Goal: Navigation & Orientation: Find specific page/section

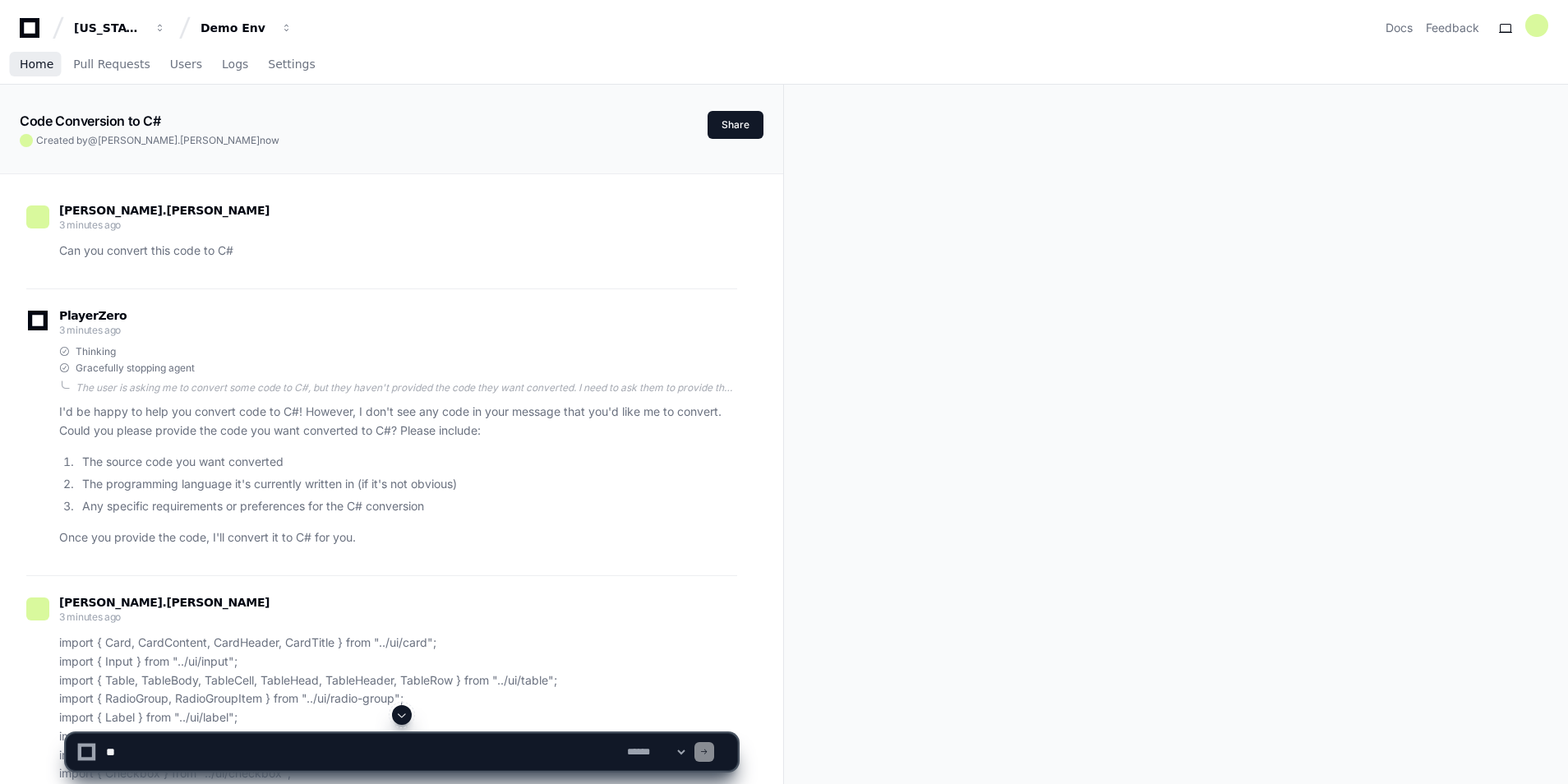
click at [27, 74] on link "Home" at bounding box center [36, 65] width 34 height 38
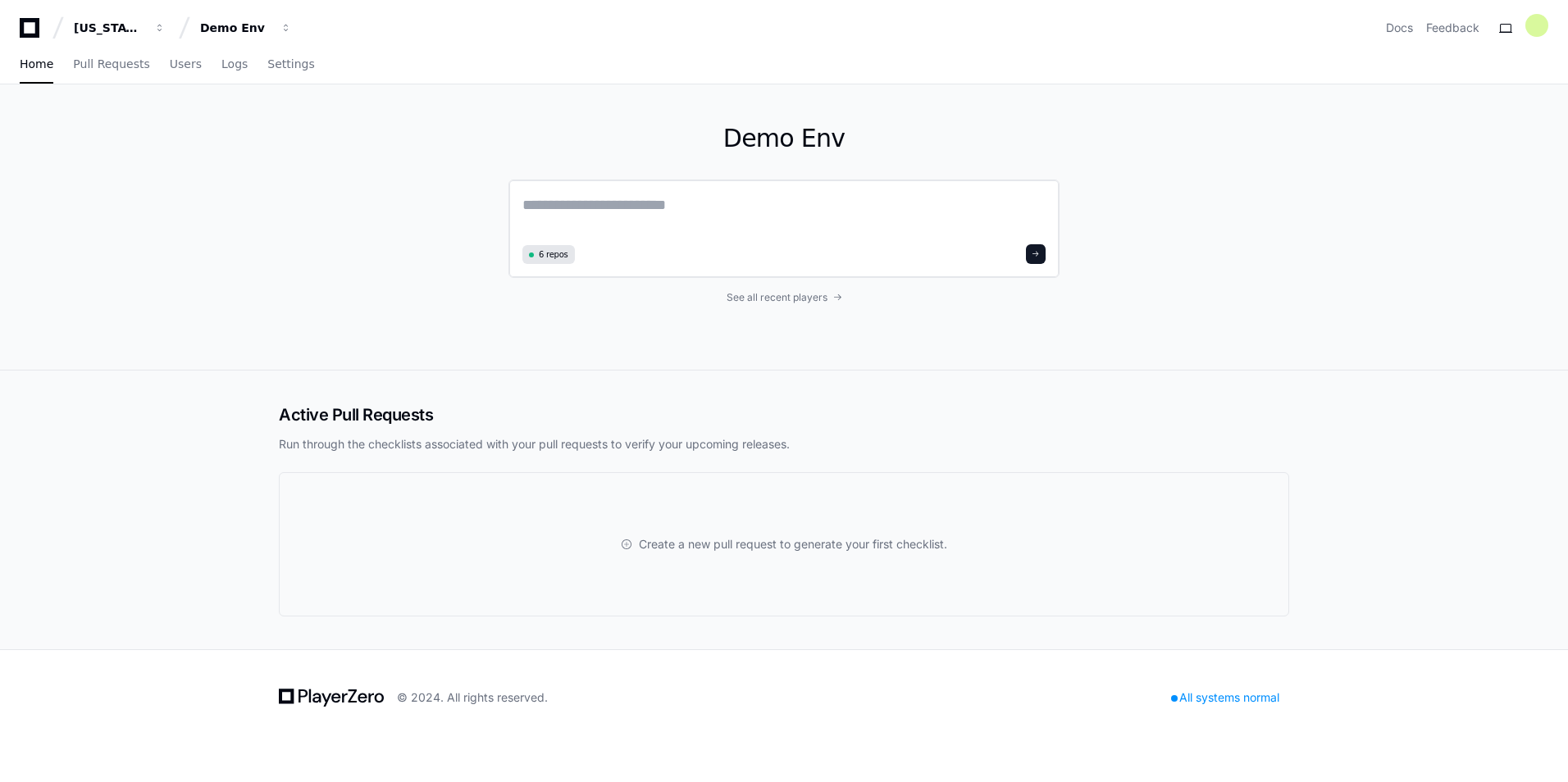
click at [876, 227] on textarea at bounding box center [783, 217] width 523 height 46
type textarea "**********"
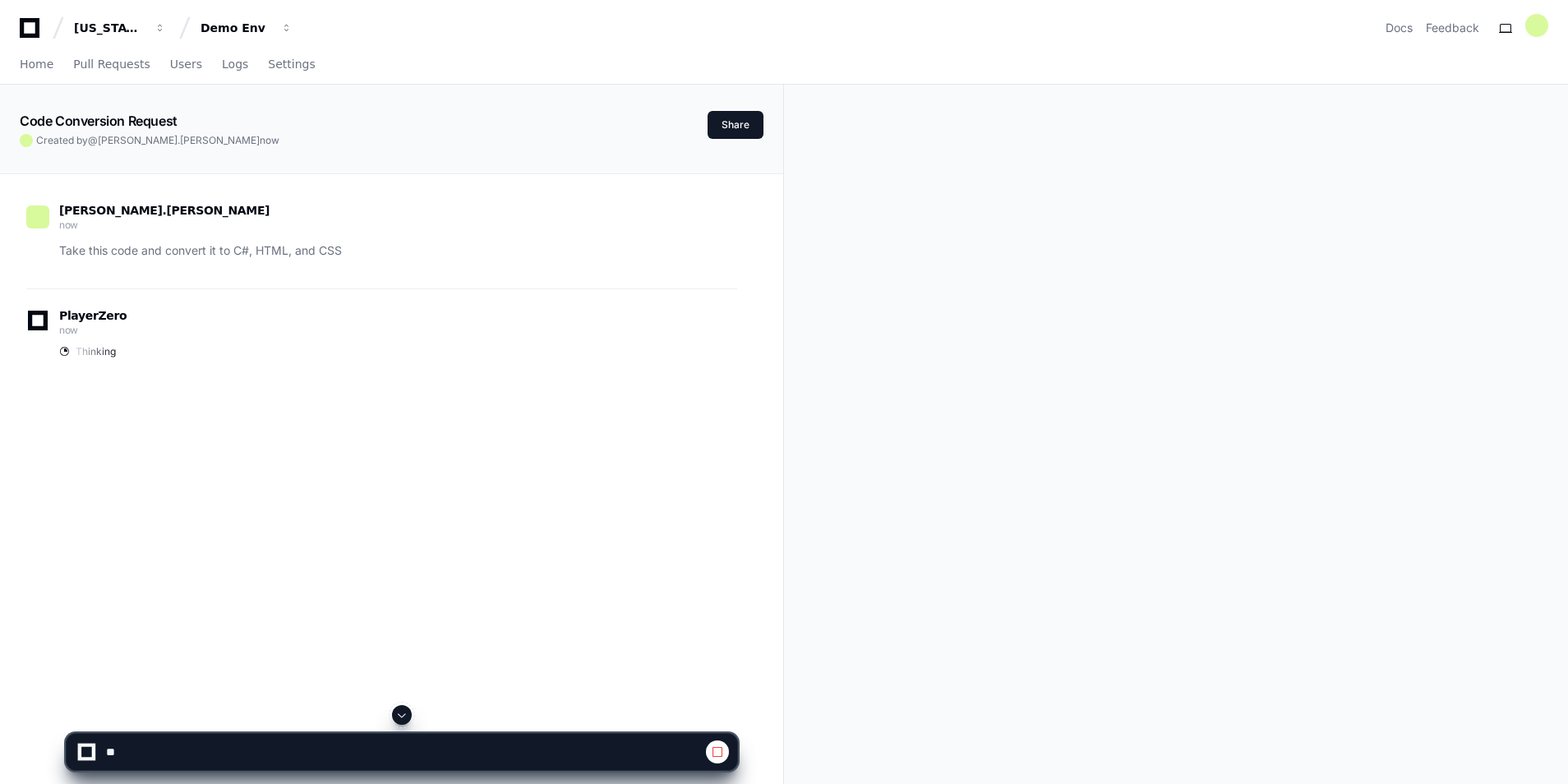
click at [716, 753] on span at bounding box center [717, 752] width 13 height 13
click at [716, 748] on span at bounding box center [717, 752] width 13 height 13
click at [403, 715] on span at bounding box center [402, 715] width 13 height 13
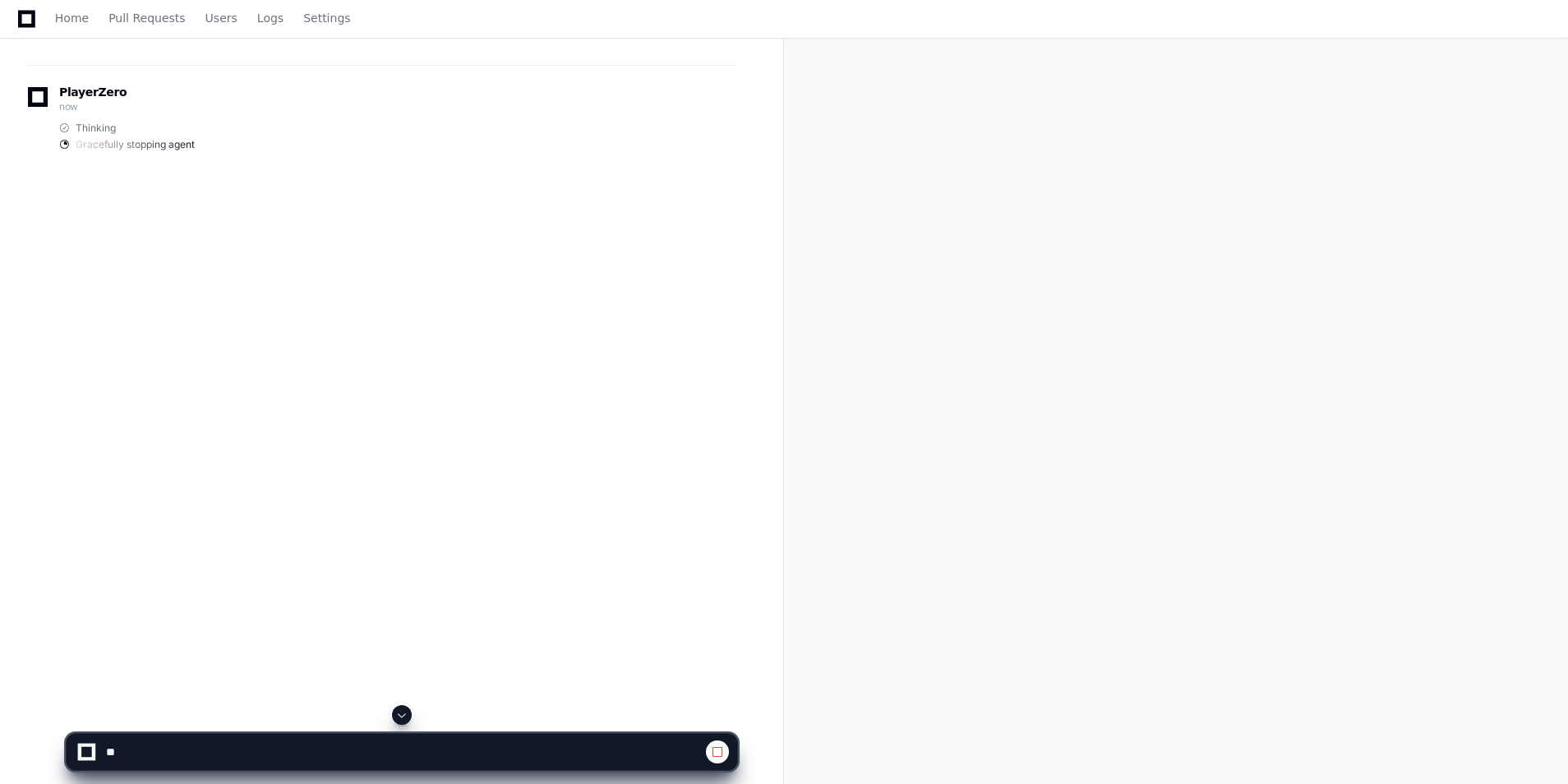
scroll to position [267, 0]
click at [403, 715] on app-app-chat-input at bounding box center [402, 738] width 672 height 66
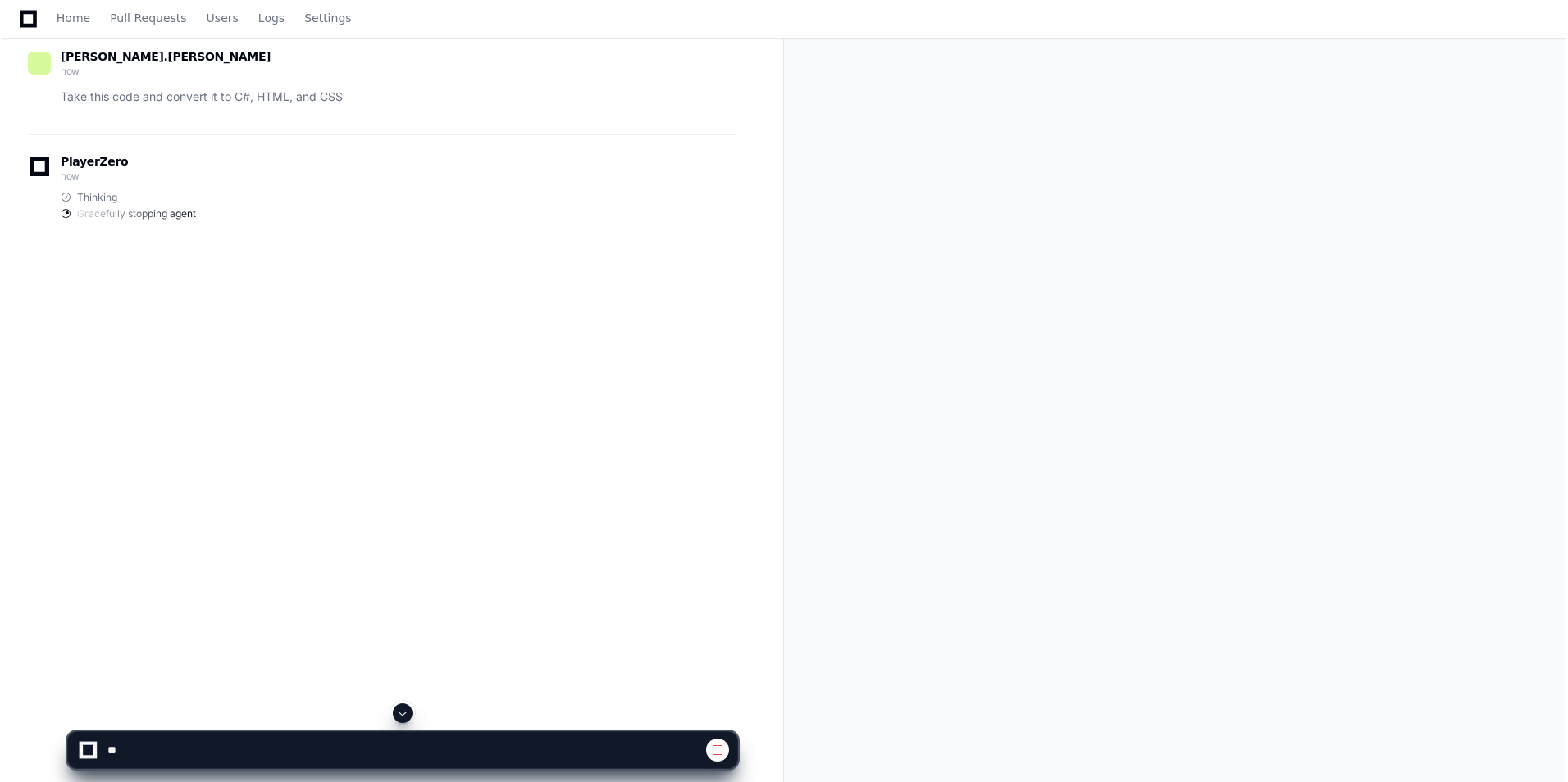
scroll to position [0, 0]
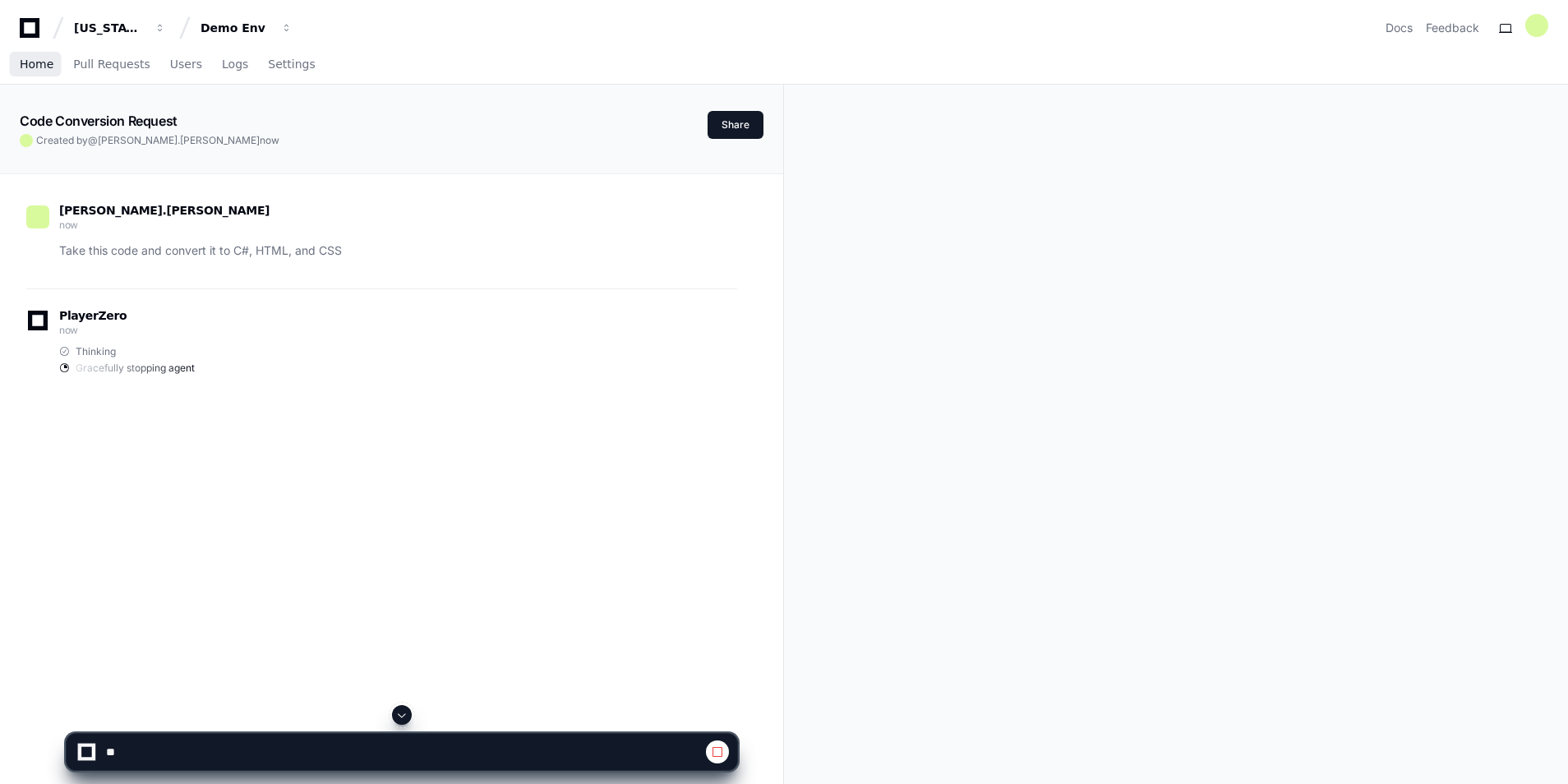
click at [33, 69] on span "Home" at bounding box center [36, 64] width 34 height 10
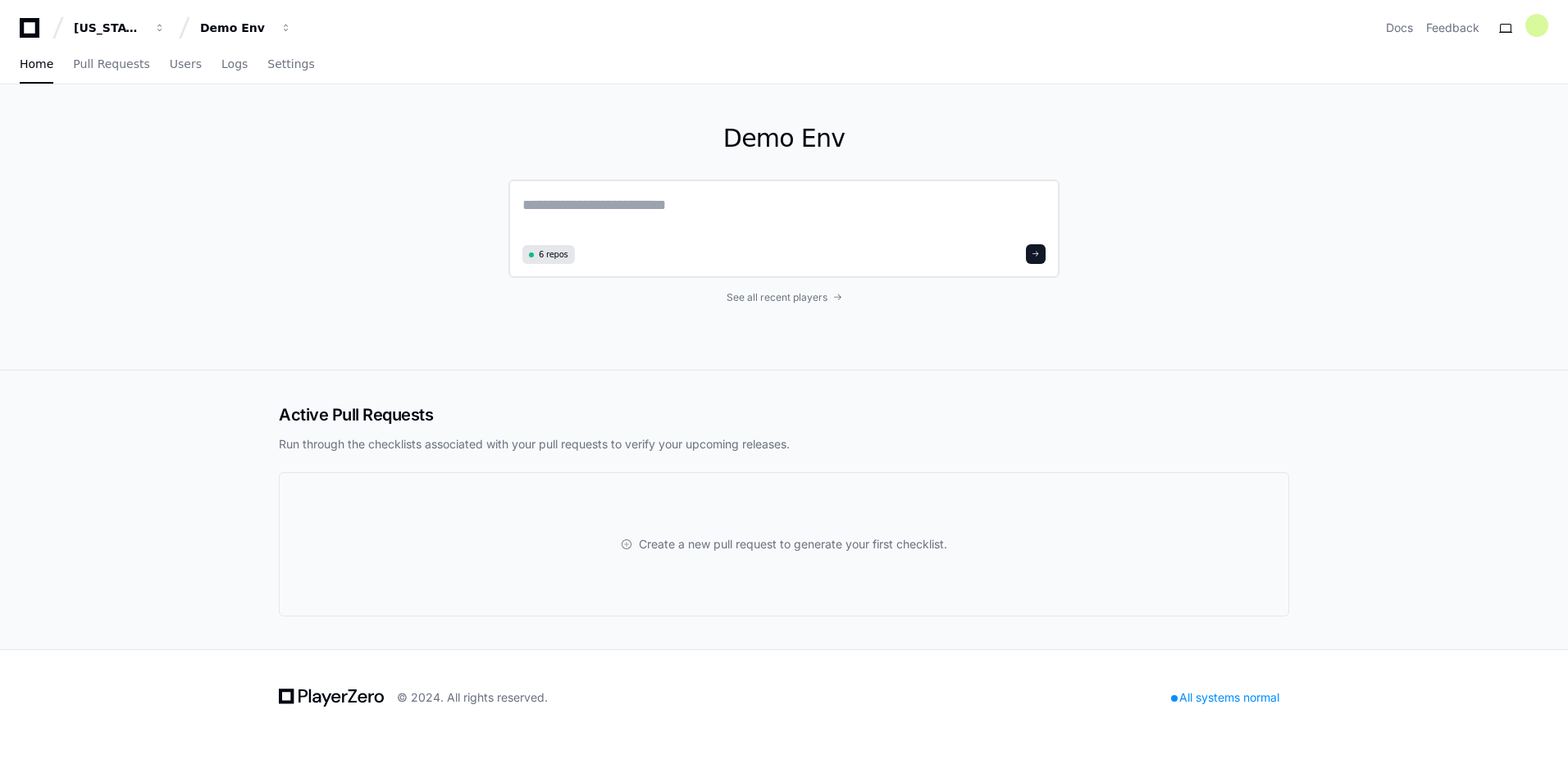
click at [731, 221] on textarea at bounding box center [783, 217] width 523 height 46
click at [91, 61] on span "Pull Requests" at bounding box center [111, 64] width 76 height 10
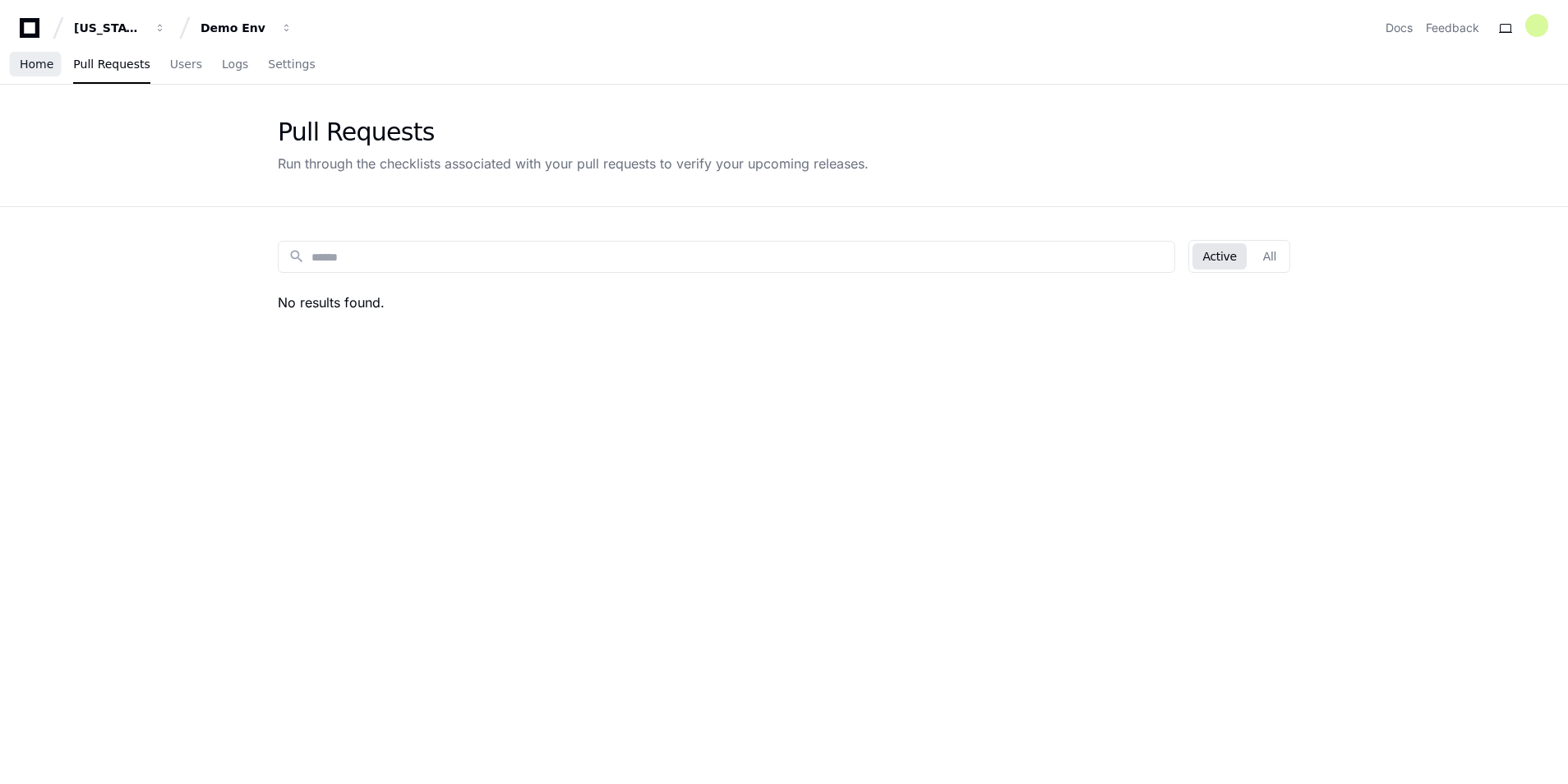
click at [32, 53] on link "Home" at bounding box center [36, 65] width 34 height 38
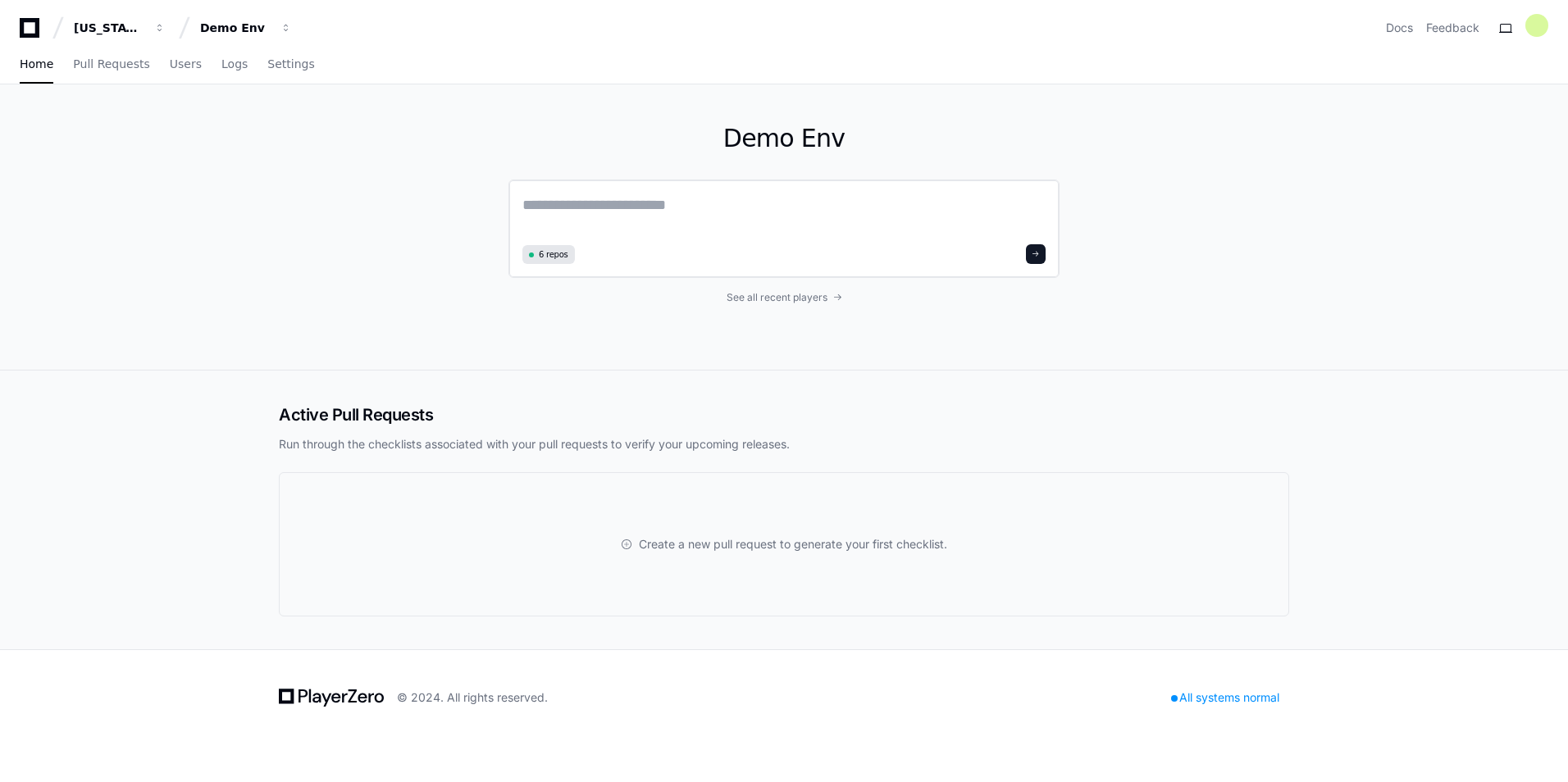
click at [847, 193] on div "6 repos" at bounding box center [784, 228] width 551 height 98
click at [842, 211] on textarea at bounding box center [783, 217] width 523 height 46
